Goal: Task Accomplishment & Management: Use online tool/utility

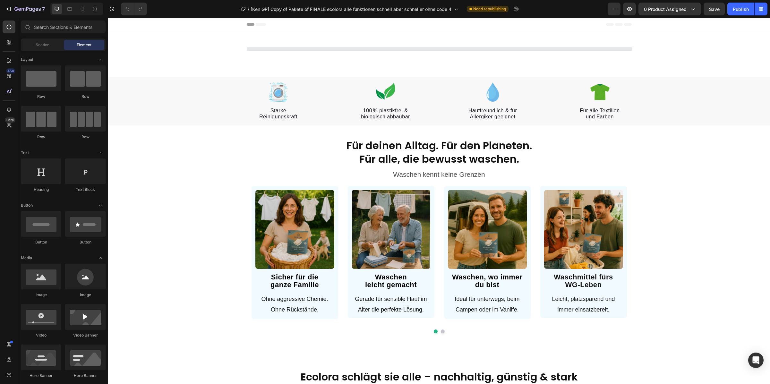
select select "FamilienAngebot/ 3 + 1 GRATIS"
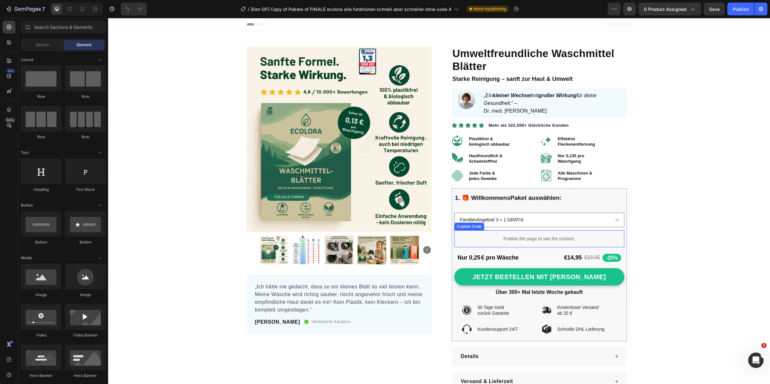
click at [568, 241] on p "Publish the page to see the content." at bounding box center [539, 239] width 170 height 7
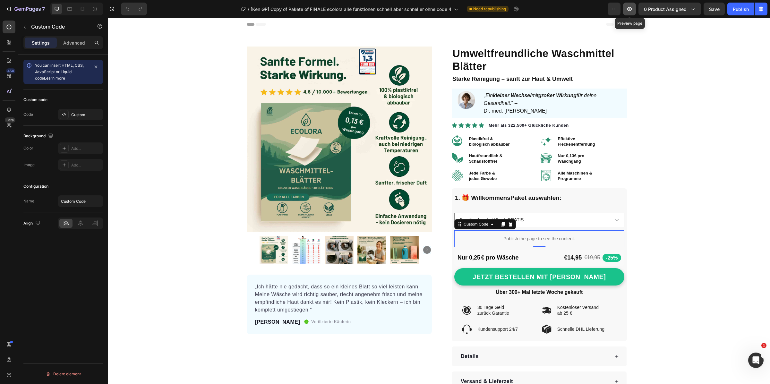
click at [629, 11] on icon "button" at bounding box center [629, 9] width 6 height 6
click at [87, 115] on div "Custom" at bounding box center [86, 115] width 30 height 6
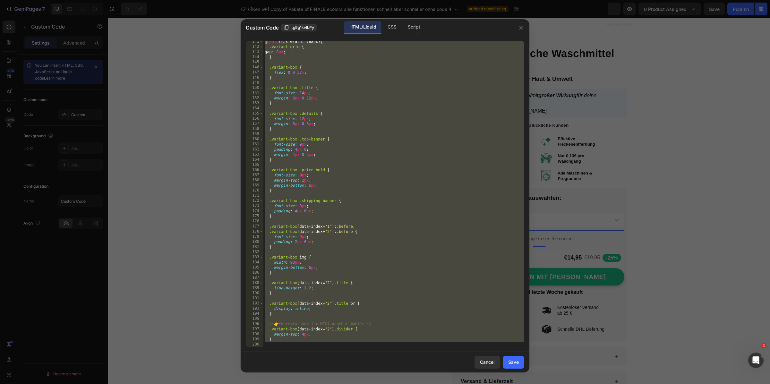
scroll to position [1131, 0]
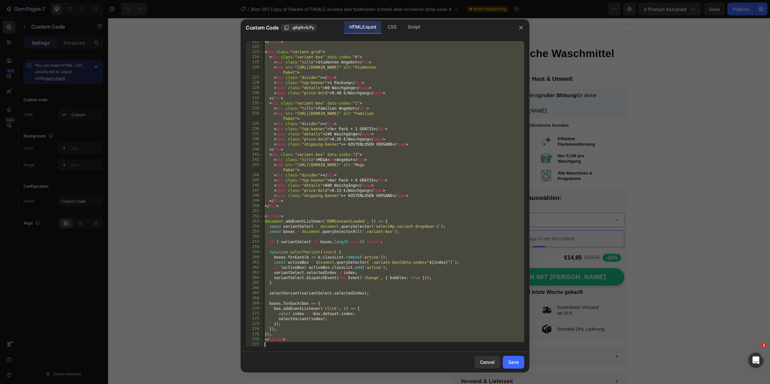
drag, startPoint x: 263, startPoint y: 44, endPoint x: 323, endPoint y: 383, distance: 344.7
click at [345, 133] on div "Custom Code .g9g1kvILPy HTML/Liquid CSS Script <style> 221 222 223 224 225 226 …" at bounding box center [352, 130] width 14 height 6
type textarea "</script>"
click at [28, 8] on div at bounding box center [385, 192] width 770 height 384
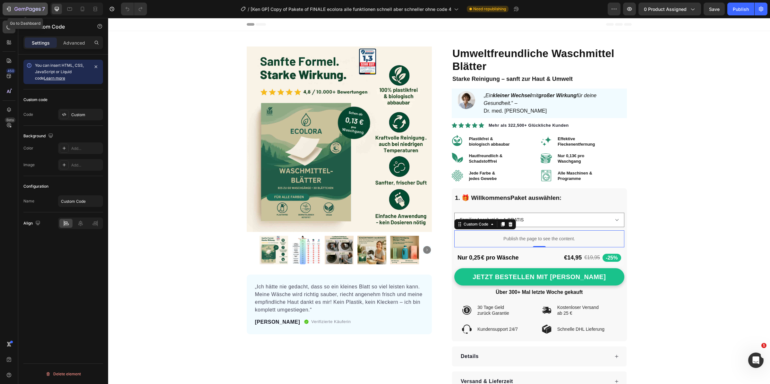
click at [19, 8] on icon "button" at bounding box center [27, 9] width 26 height 5
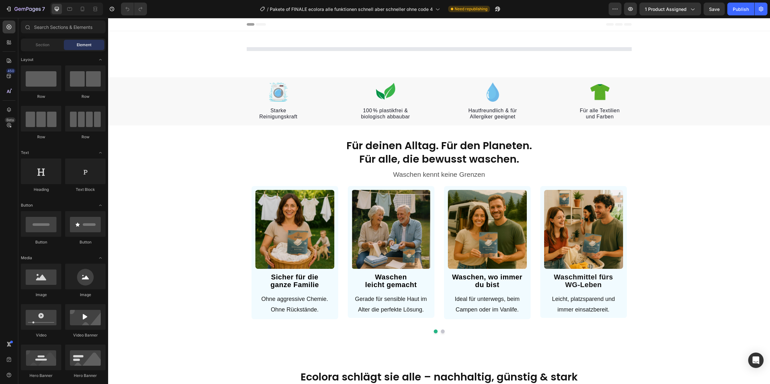
select select "FamilienAngebot/ 3 + 1 GRATIS"
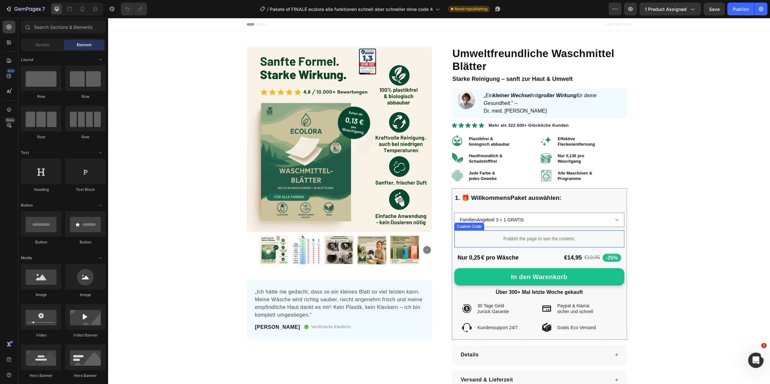
click at [512, 240] on p "Publish the page to see the content." at bounding box center [539, 239] width 170 height 7
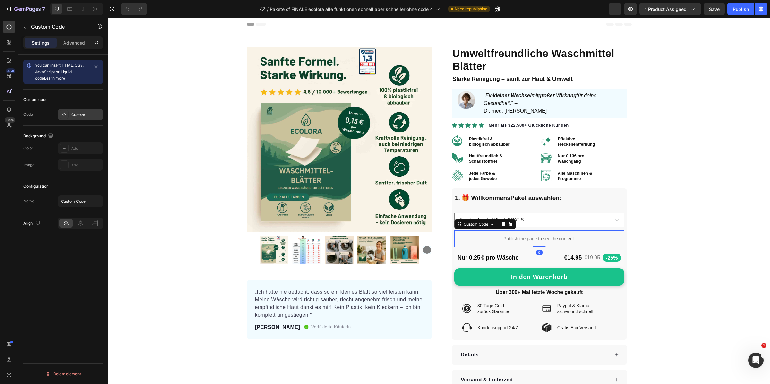
click at [75, 117] on div "Custom" at bounding box center [86, 115] width 30 height 6
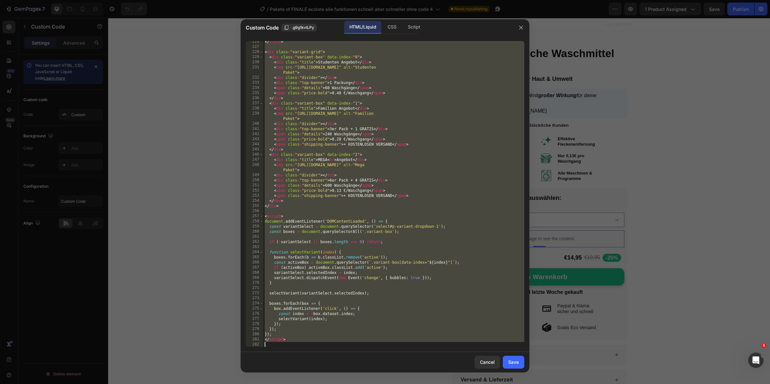
scroll to position [1157, 0]
drag, startPoint x: 264, startPoint y: 44, endPoint x: 330, endPoint y: 384, distance: 346.8
click at [344, 384] on div "Custom Code .g9g1kvILPy HTML/Liquid CSS Script <style> 226 227 228 229 230 231 …" at bounding box center [431, 387] width 175 height 20
type textarea "</script>"
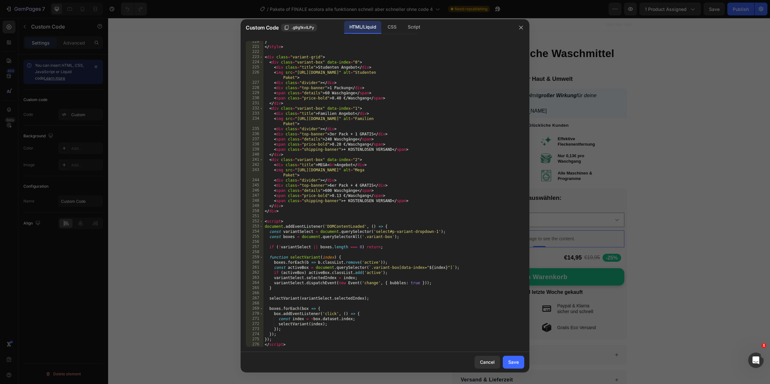
scroll to position [1126, 0]
click at [491, 362] on div "Cancel" at bounding box center [487, 362] width 15 height 7
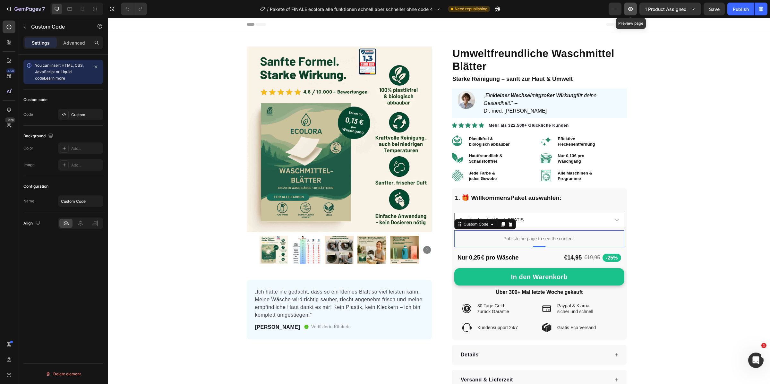
click at [630, 10] on icon "button" at bounding box center [630, 9] width 6 height 6
click at [78, 114] on div "Custom" at bounding box center [86, 115] width 30 height 6
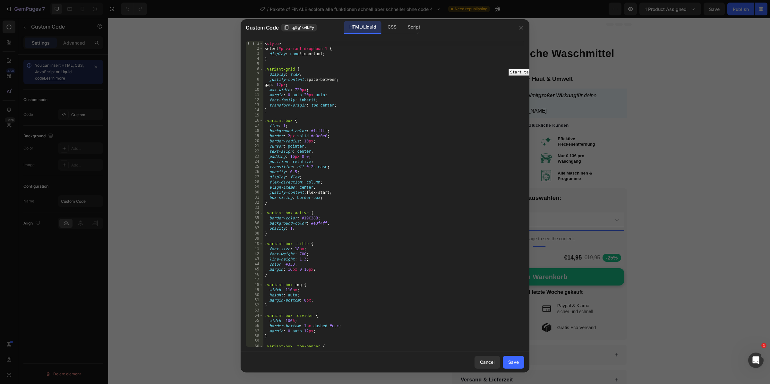
type textarea "<style>"
click at [263, 45] on div "1" at bounding box center [255, 43] width 18 height 5
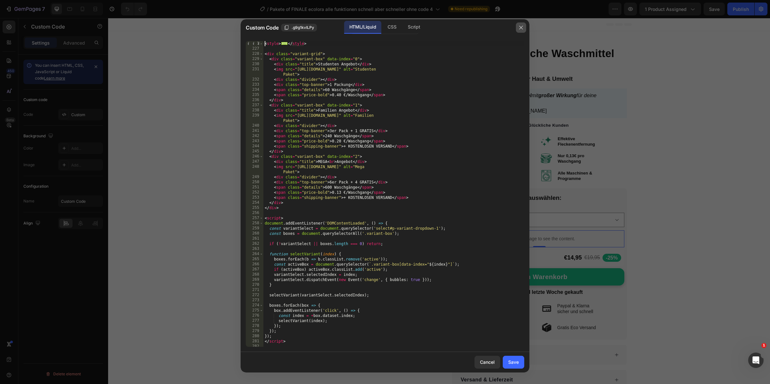
click at [520, 29] on icon "button" at bounding box center [521, 27] width 5 height 5
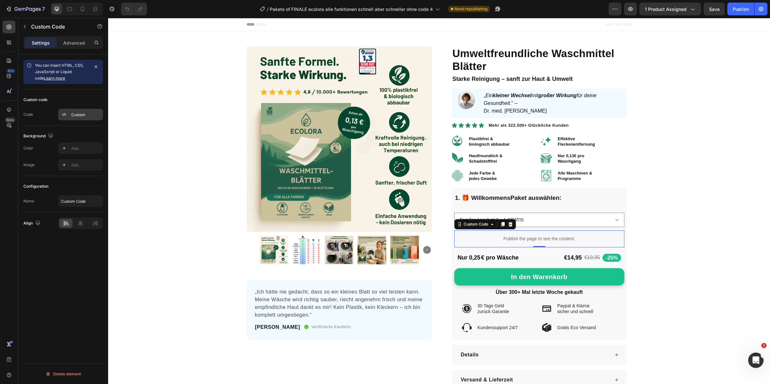
click at [90, 110] on div "Custom" at bounding box center [80, 115] width 45 height 12
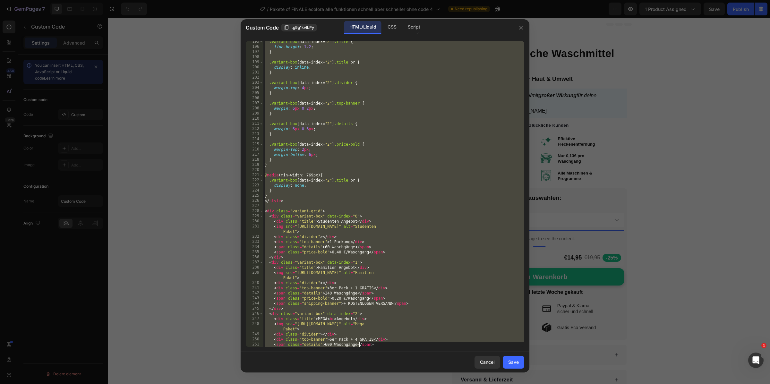
scroll to position [1157, 0]
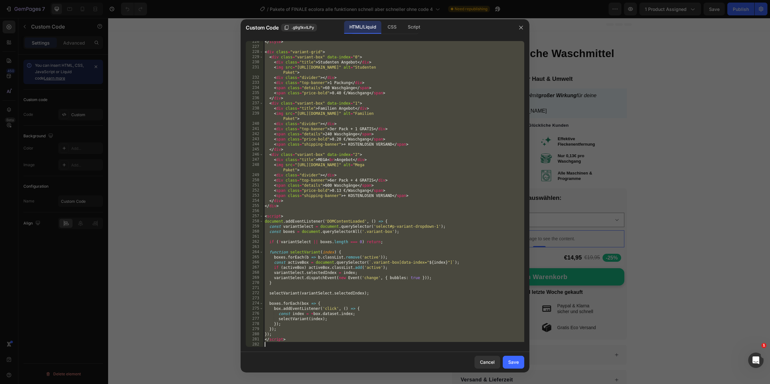
drag, startPoint x: 264, startPoint y: 44, endPoint x: 359, endPoint y: 384, distance: 353.5
click at [359, 384] on div "Custom Code .g9g1kvILPy HTML/Liquid CSS Script <style> 226 227 228 229 230 231 …" at bounding box center [385, 192] width 770 height 384
type textarea "</script>"
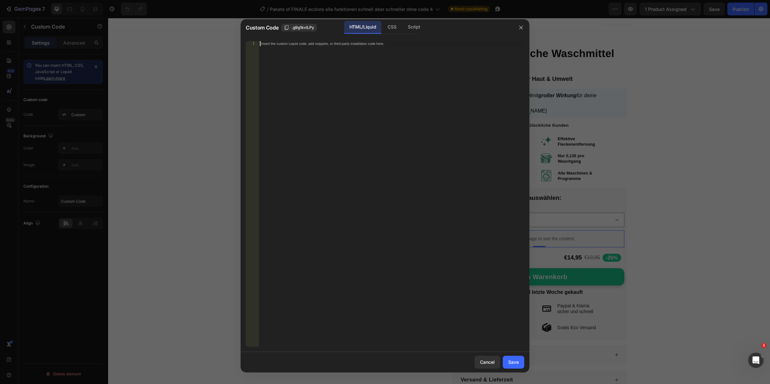
scroll to position [1126, 0]
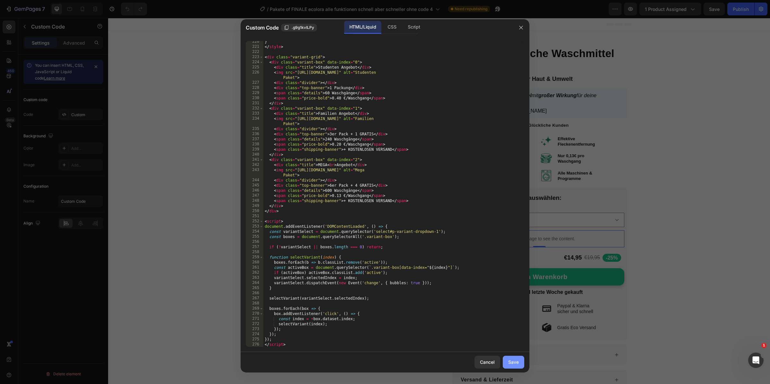
click at [516, 358] on button "Save" at bounding box center [513, 362] width 21 height 13
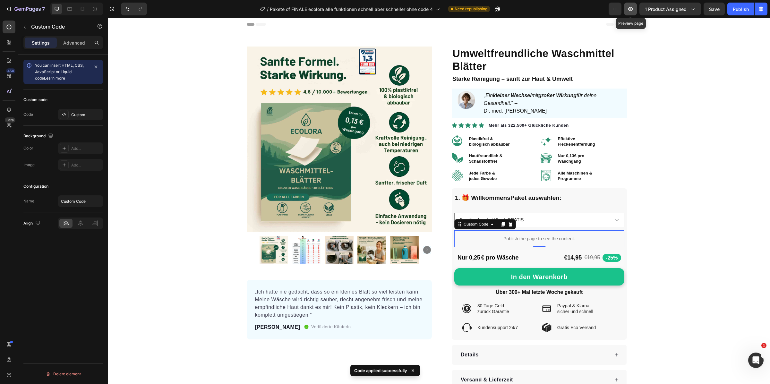
click at [631, 7] on icon "button" at bounding box center [630, 9] width 6 height 6
